Goal: Information Seeking & Learning: Learn about a topic

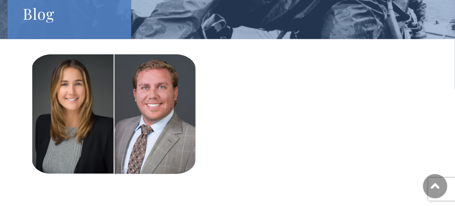
scroll to position [253, 0]
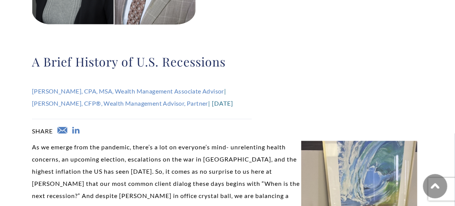
click at [142, 184] on p "As we emerge from the pandemic, there’s a lot on everyone’s mind- unrelenting h…" at bounding box center [227, 189] width 391 height 97
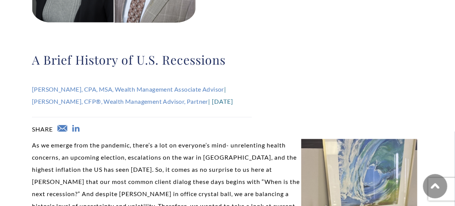
scroll to position [295, 0]
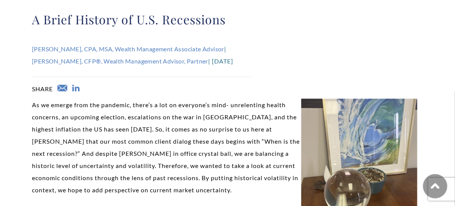
click at [215, 128] on p "As we emerge from the pandemic, there’s a lot on everyone’s mind- unrelenting h…" at bounding box center [227, 147] width 391 height 97
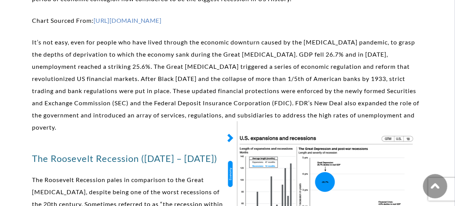
click at [263, 76] on p "It’s not easy, even for people who have lived through the economic downturn cau…" at bounding box center [227, 84] width 391 height 97
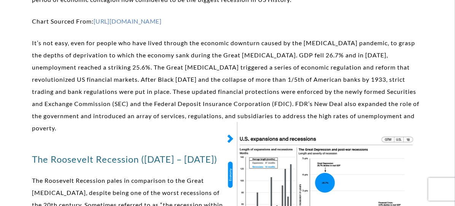
scroll to position [856, 0]
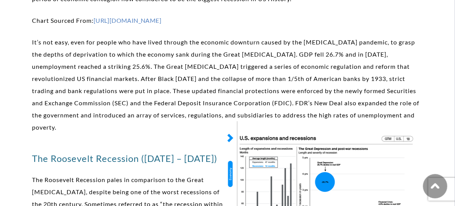
click at [200, 52] on p "It’s not easy, even for people who have lived through the economic downturn cau…" at bounding box center [227, 84] width 391 height 97
